Goal: Find specific page/section: Find specific page/section

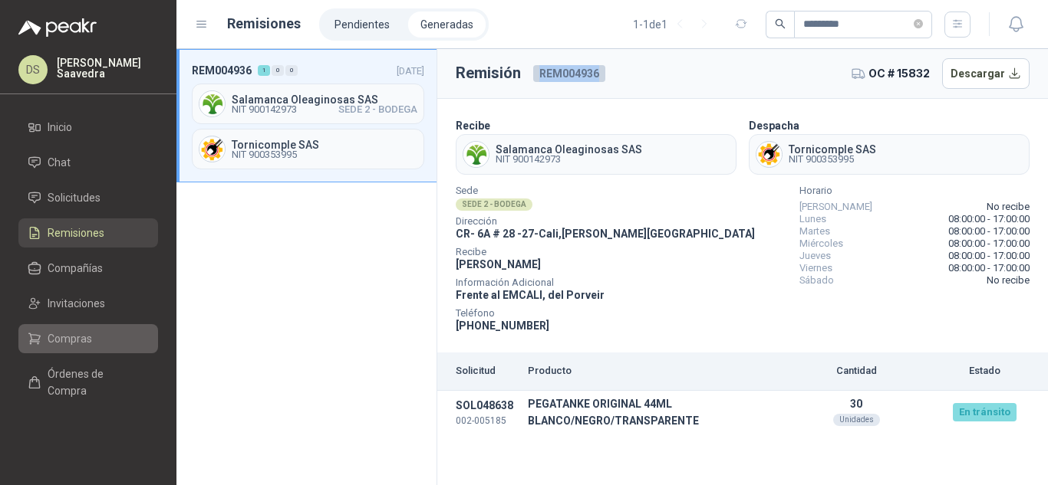
drag, startPoint x: 94, startPoint y: 343, endPoint x: 137, endPoint y: 353, distance: 44.1
click at [94, 343] on li "Compras" at bounding box center [88, 339] width 121 height 17
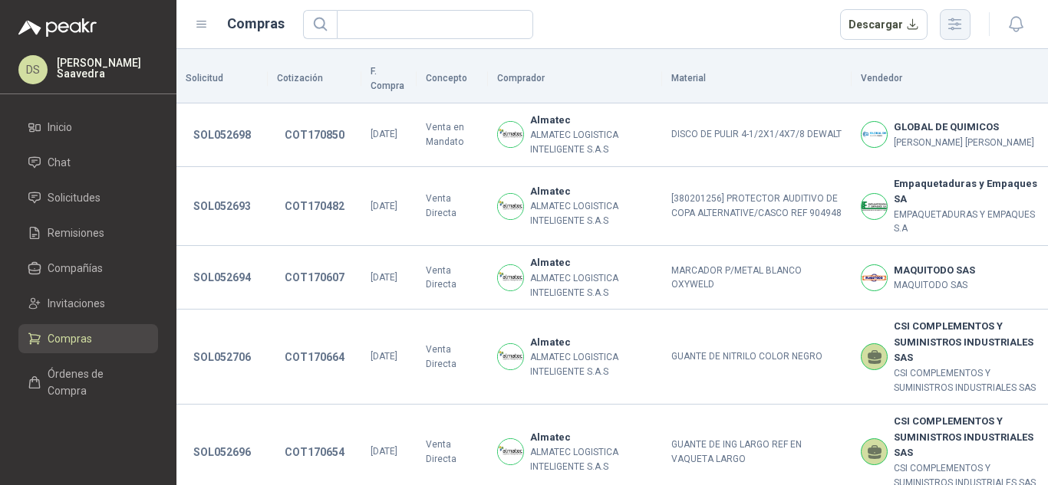
click at [958, 37] on button "button" at bounding box center [954, 24] width 31 height 31
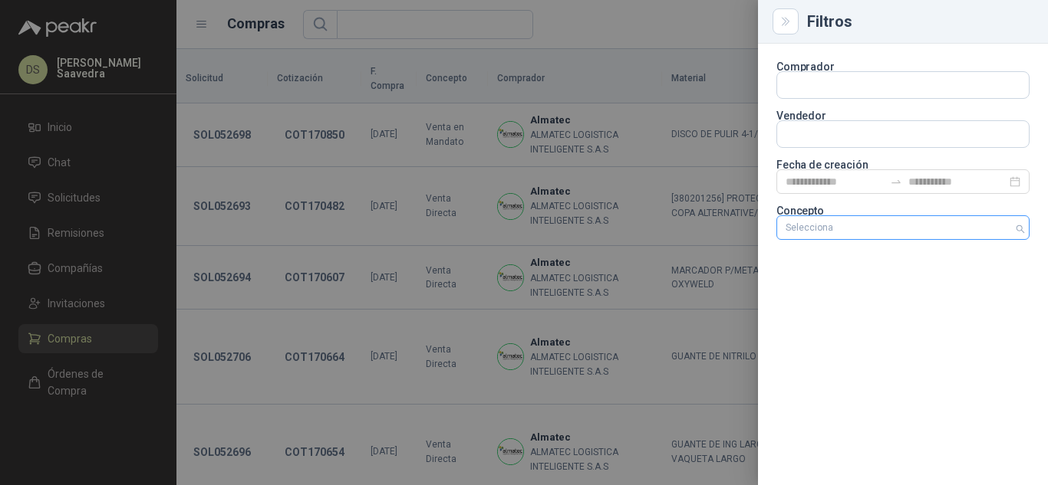
click at [905, 235] on div "Selecciona" at bounding box center [902, 228] width 253 height 25
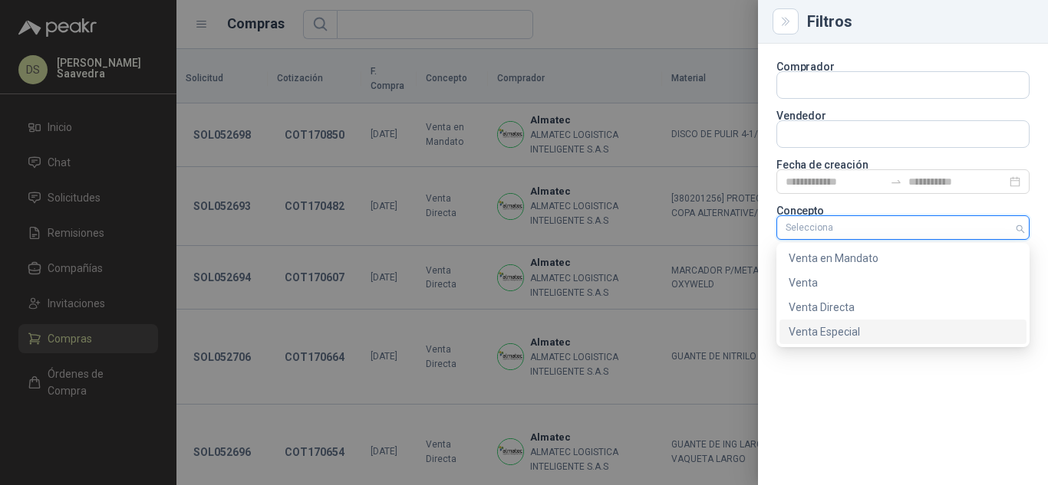
click at [880, 333] on div "Venta Especial" at bounding box center [902, 332] width 229 height 17
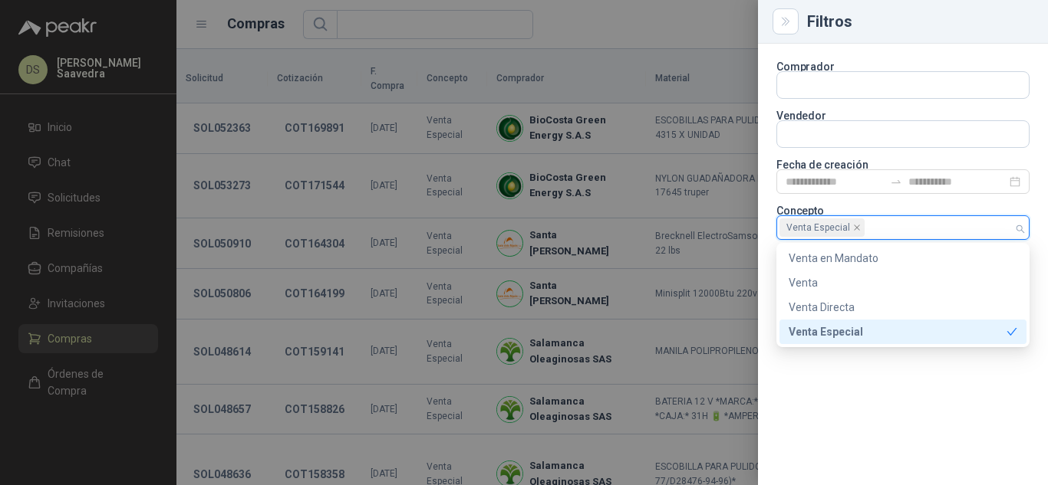
click at [660, 21] on div at bounding box center [524, 242] width 1048 height 485
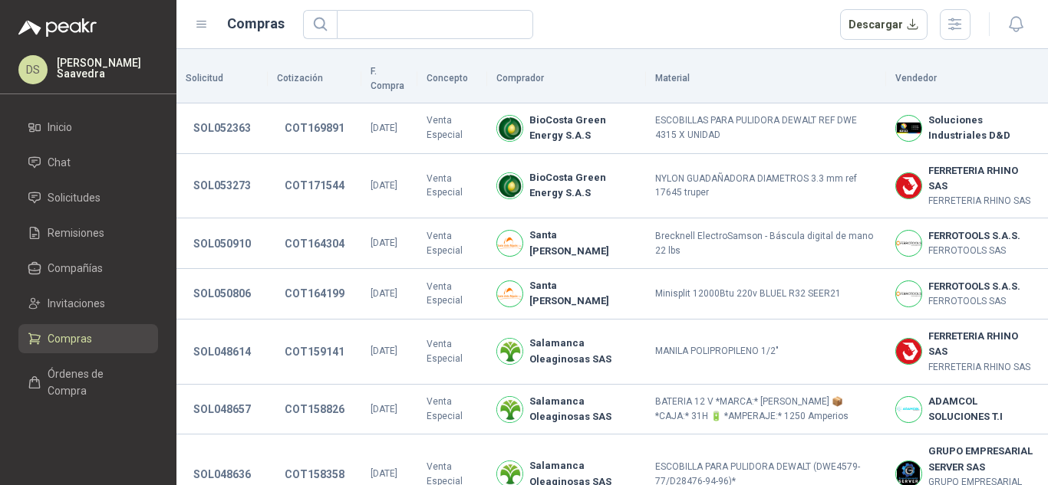
click at [976, 22] on div at bounding box center [999, 24] width 59 height 24
click at [963, 21] on icon "button" at bounding box center [955, 24] width 18 height 18
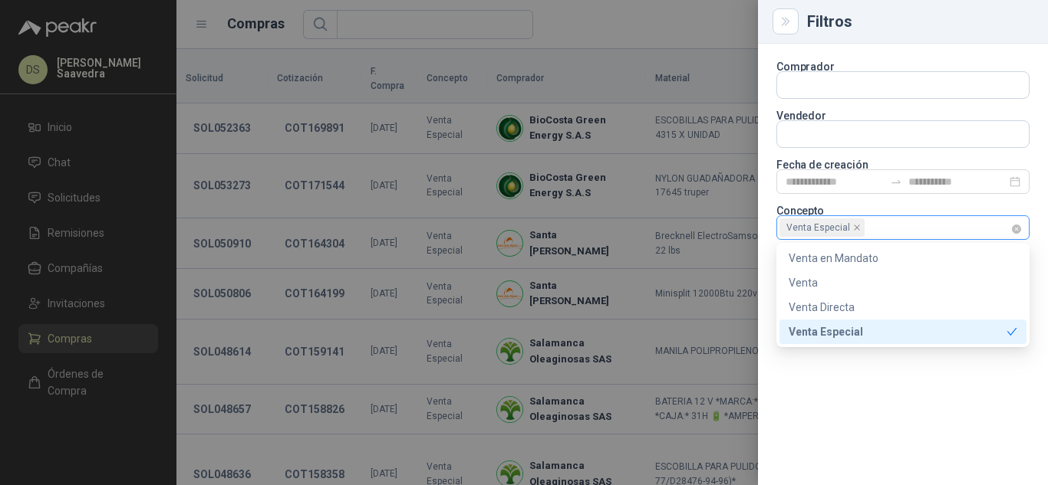
click at [1025, 232] on div "Venta Especial" at bounding box center [902, 228] width 253 height 25
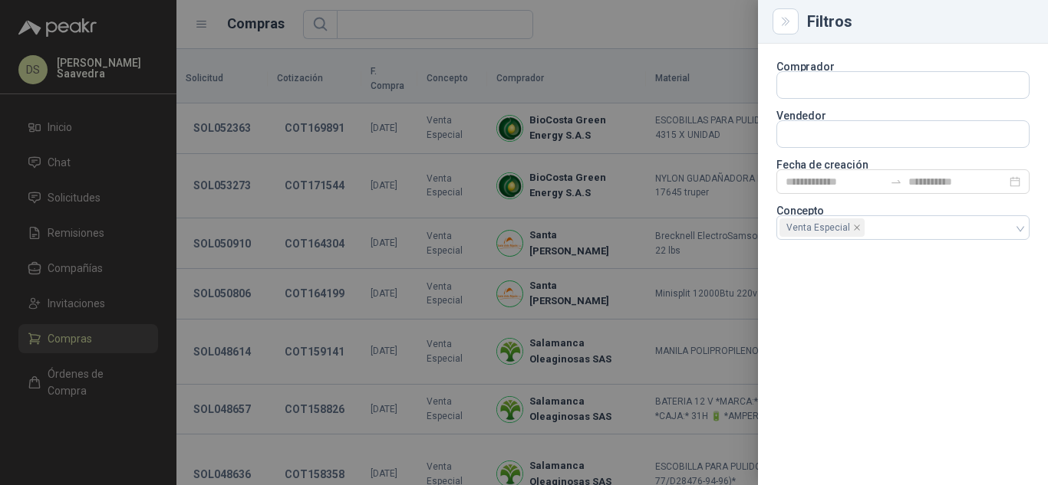
click at [677, 31] on div at bounding box center [524, 242] width 1048 height 485
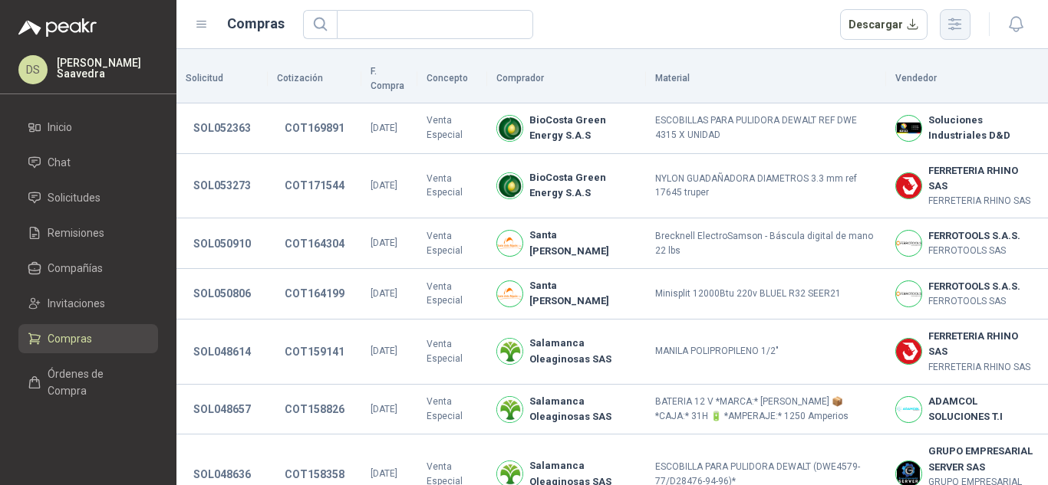
click at [958, 28] on icon "button" at bounding box center [955, 24] width 18 height 18
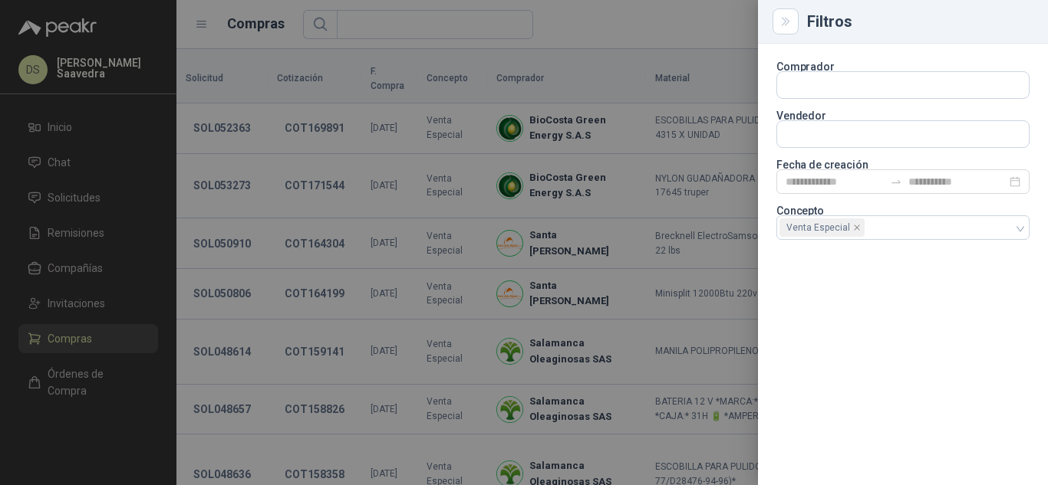
click at [597, 67] on div at bounding box center [524, 242] width 1048 height 485
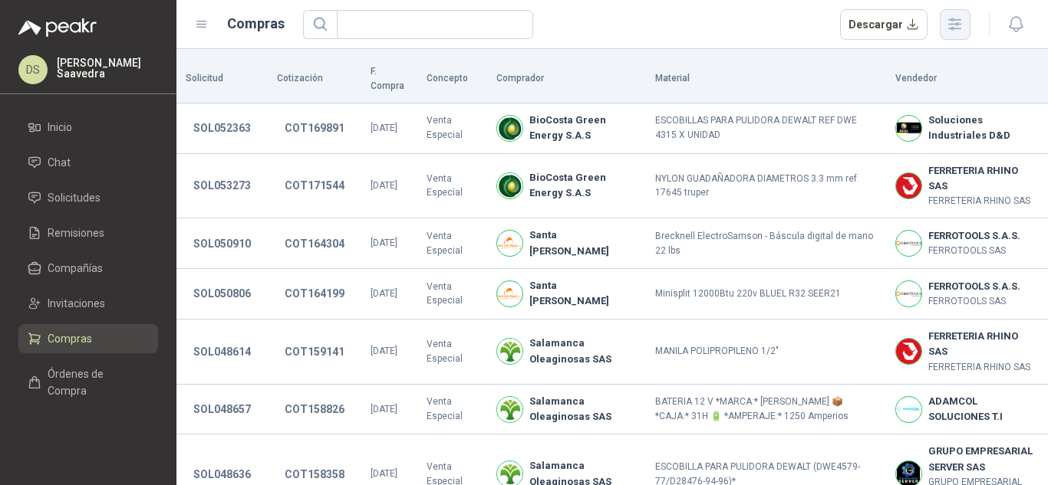
click at [964, 13] on button "button" at bounding box center [954, 24] width 31 height 31
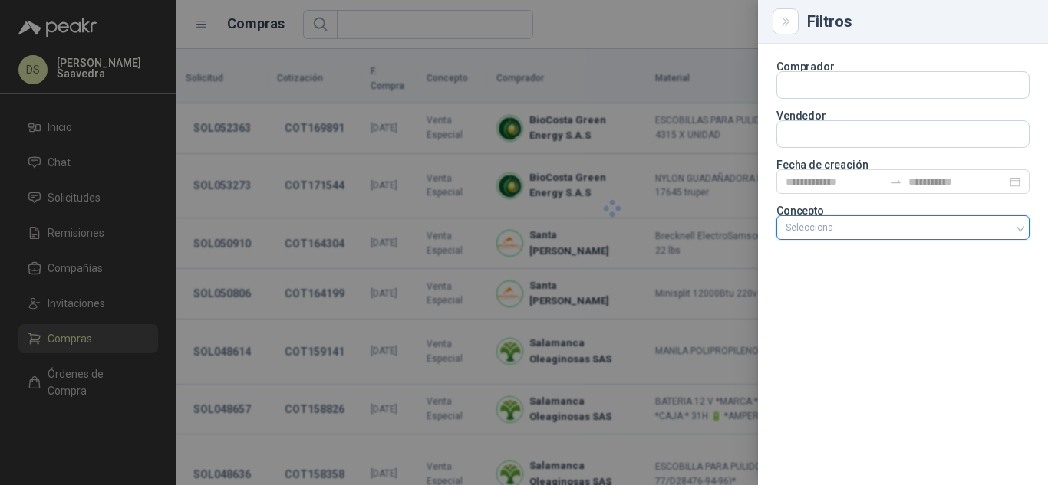
click at [982, 232] on div at bounding box center [894, 227] width 231 height 11
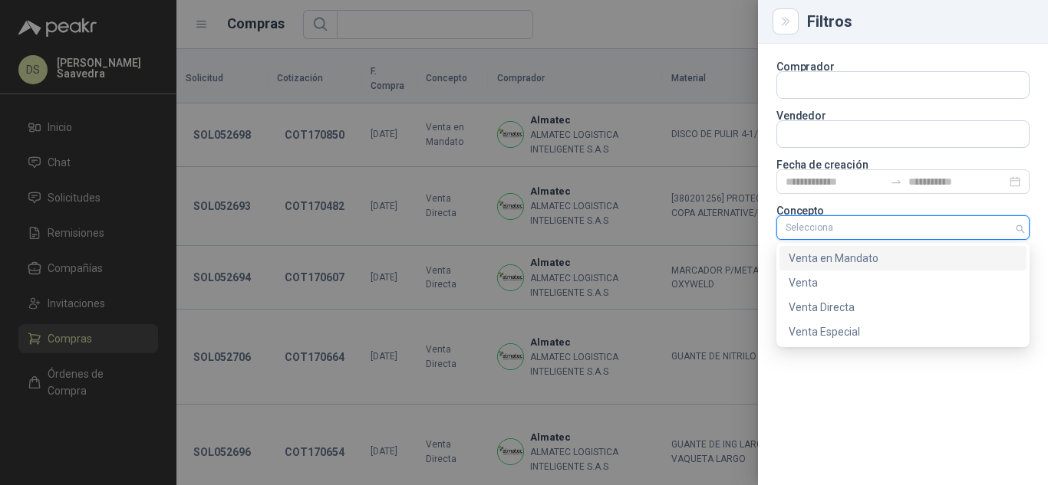
click at [863, 259] on div "Venta en Mandato" at bounding box center [902, 258] width 229 height 17
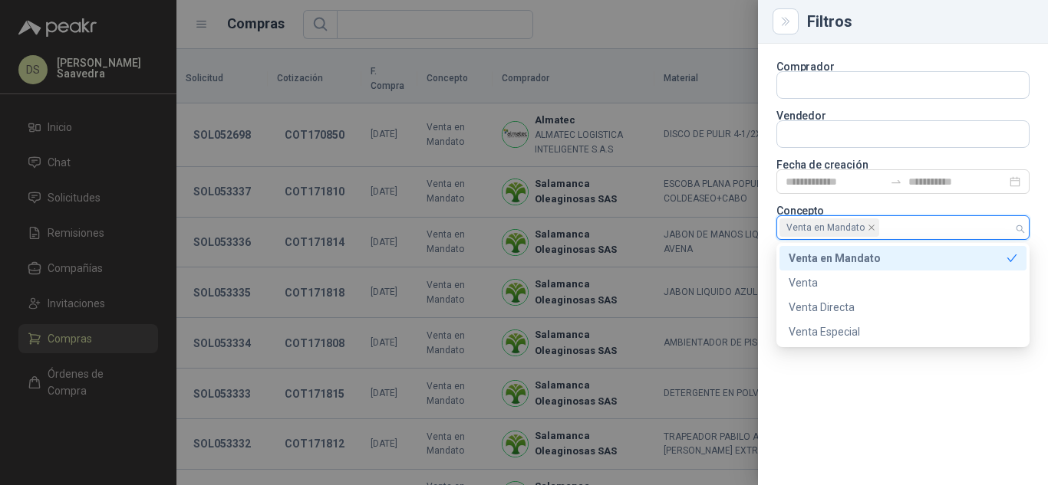
click at [583, 25] on div at bounding box center [524, 242] width 1048 height 485
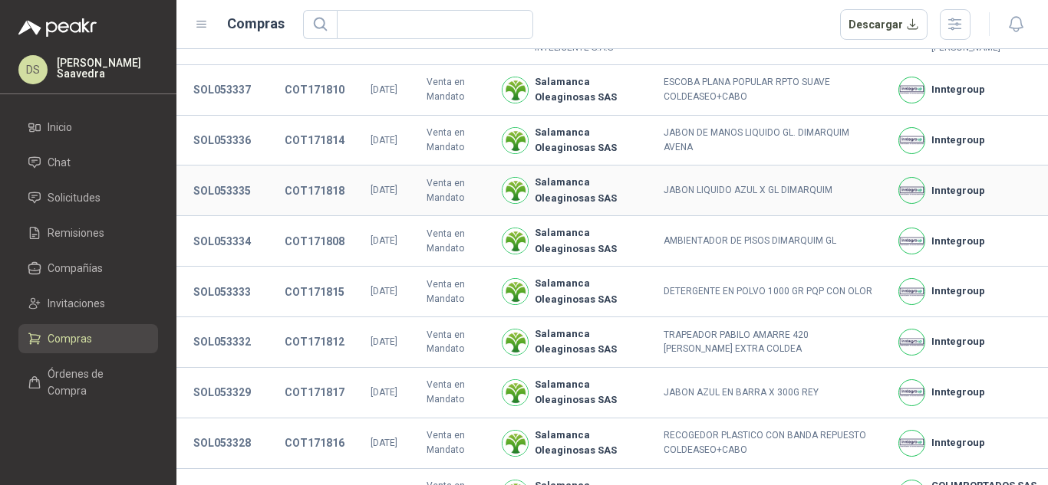
scroll to position [205, 0]
